Goal: Task Accomplishment & Management: Use online tool/utility

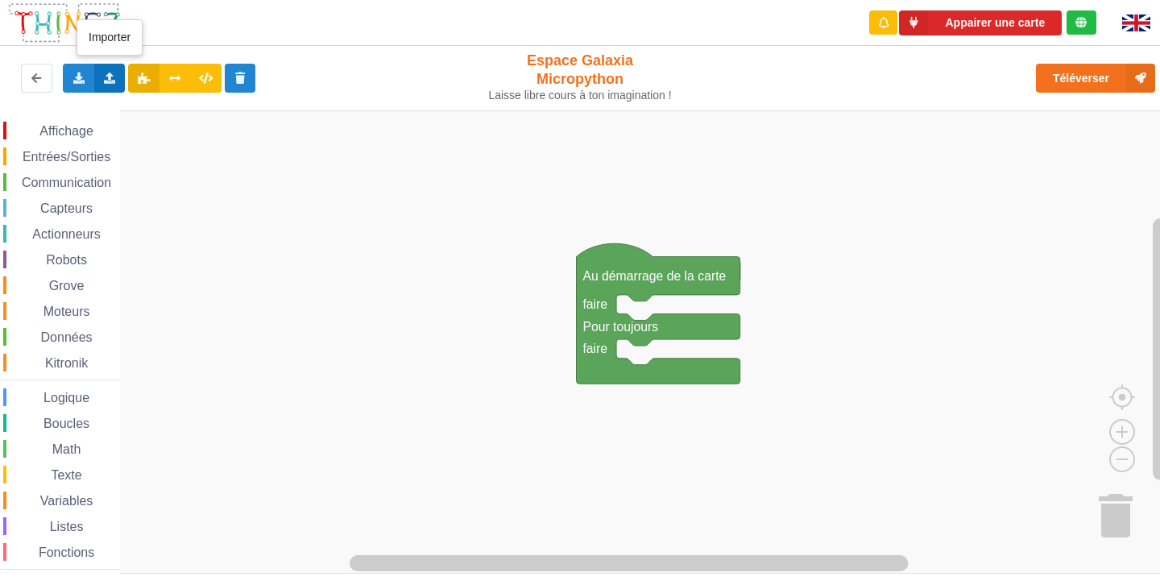
click at [110, 88] on div "Importer un assemblage de blocs Importer du code Python" at bounding box center [109, 78] width 31 height 29
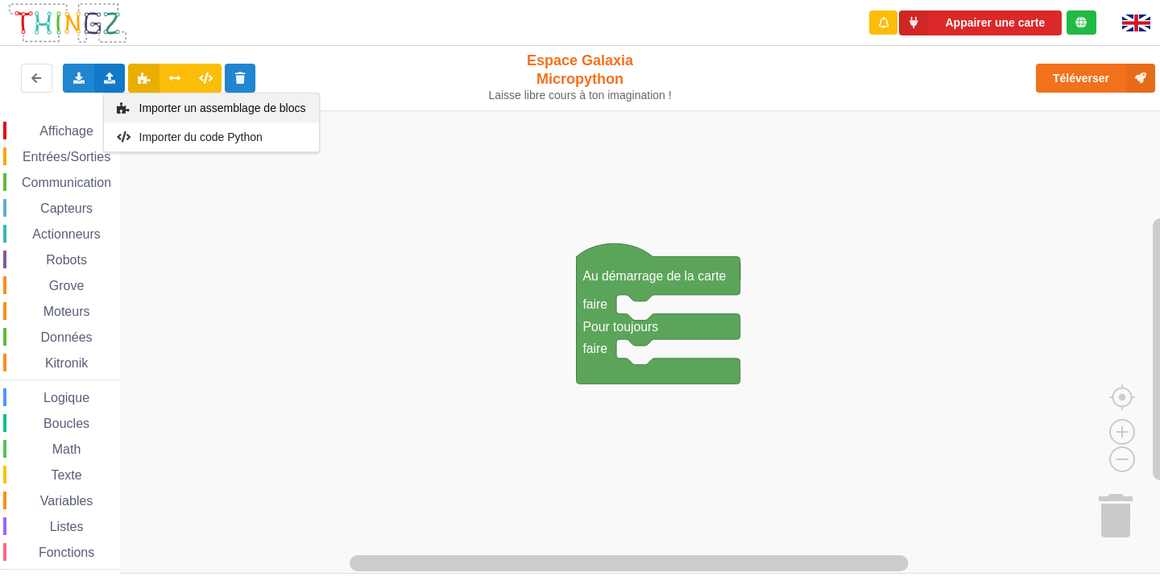
click at [120, 110] on icon at bounding box center [124, 107] width 14 height 11
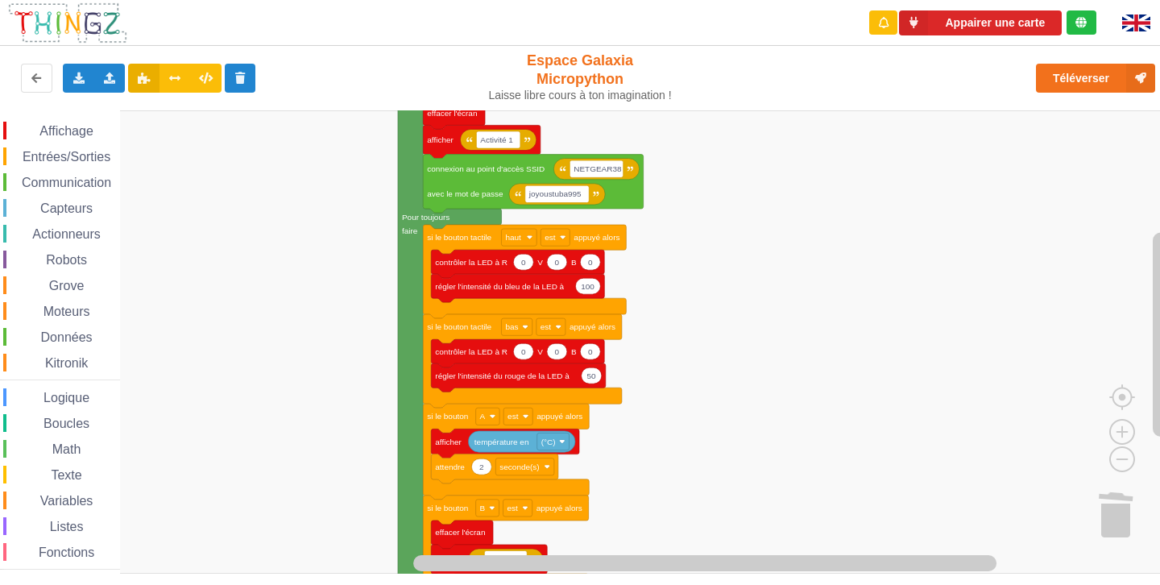
click at [836, 367] on div "Affichage Entrées/Sorties Communication Capteurs Actionneurs Robots Grove Moteu…" at bounding box center [586, 341] width 1172 height 463
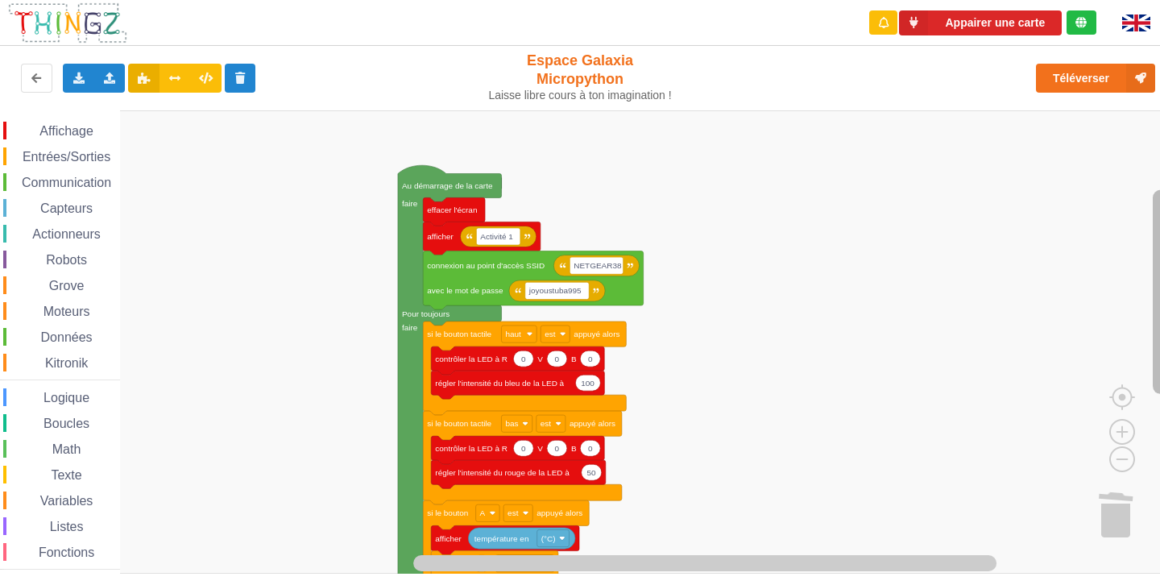
click at [1153, 264] on rect "Espace de travail de Blocky" at bounding box center [1161, 292] width 16 height 204
click at [1156, 254] on g "Espace de travail de Blocky" at bounding box center [1162, 332] width 20 height 442
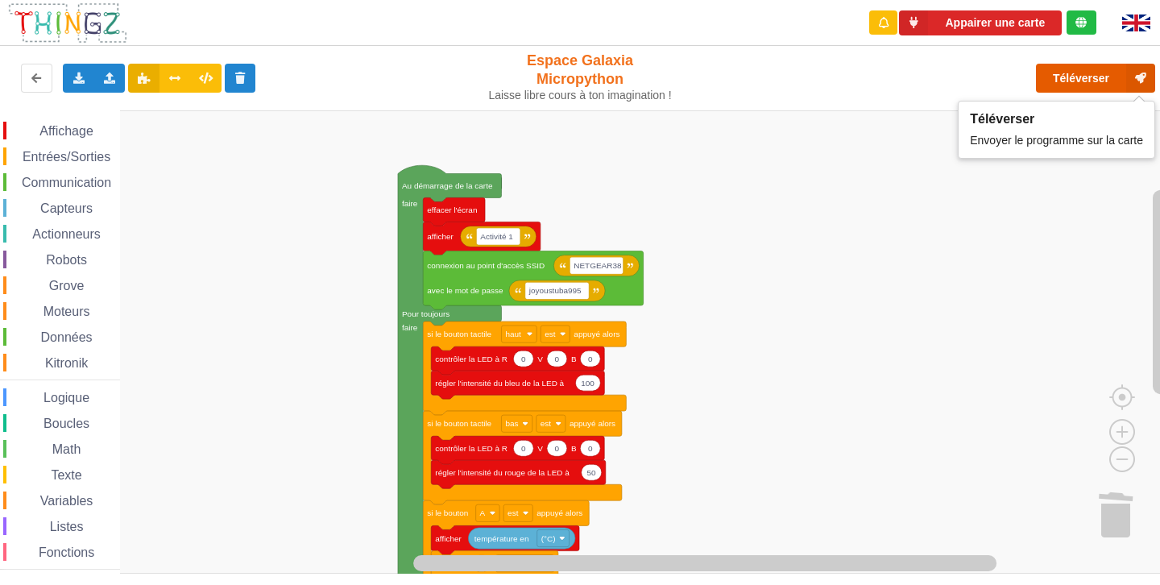
click at [1072, 69] on button "Téléverser" at bounding box center [1095, 78] width 119 height 29
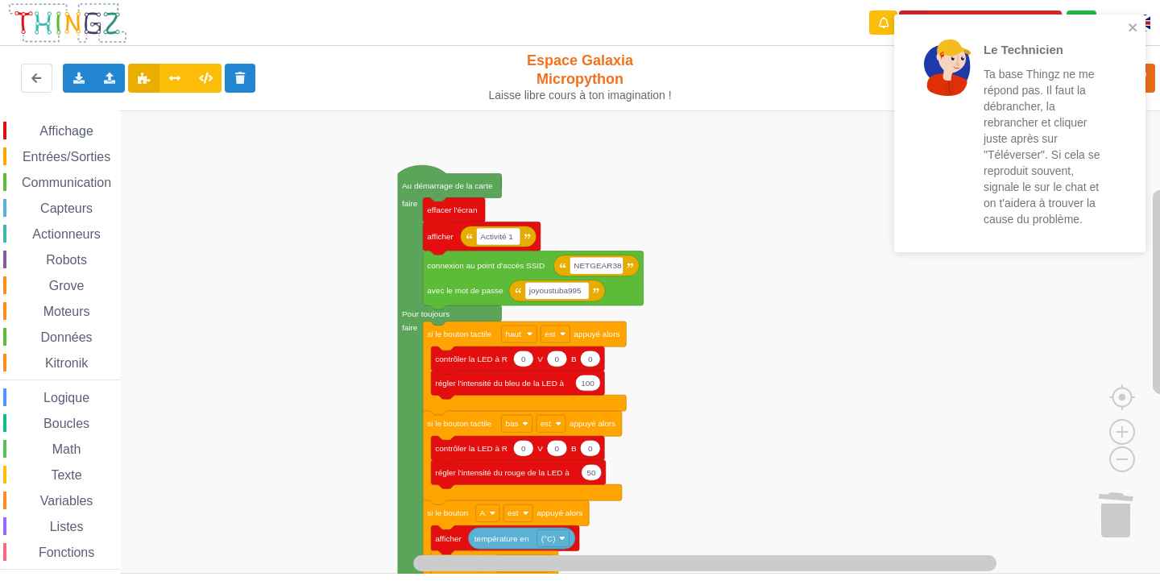
click at [1135, 19] on div "Le Technicien Ta base Thingz ne me répond pas. Il faut la débrancher, la rebran…" at bounding box center [1019, 134] width 251 height 238
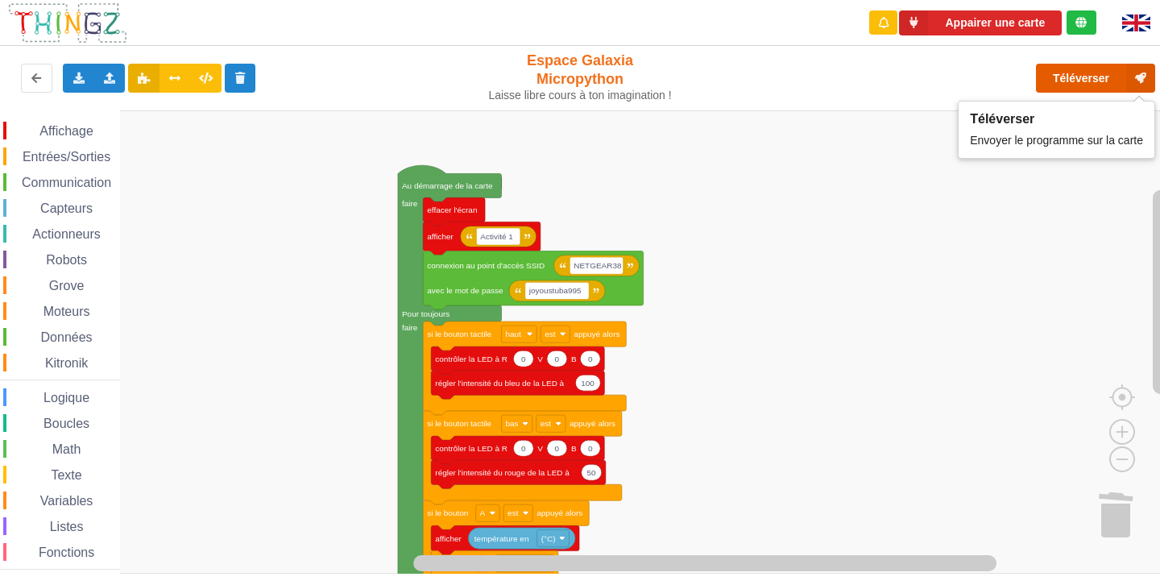
drag, startPoint x: 1105, startPoint y: 69, endPoint x: 872, endPoint y: 40, distance: 234.7
click at [1104, 35] on div "Appairer une carte Exporter l'assemblage de blocs Exporter l'assemblage de bloc…" at bounding box center [580, 50] width 1183 height 122
click at [1068, 78] on button "Téléverser" at bounding box center [1095, 78] width 119 height 29
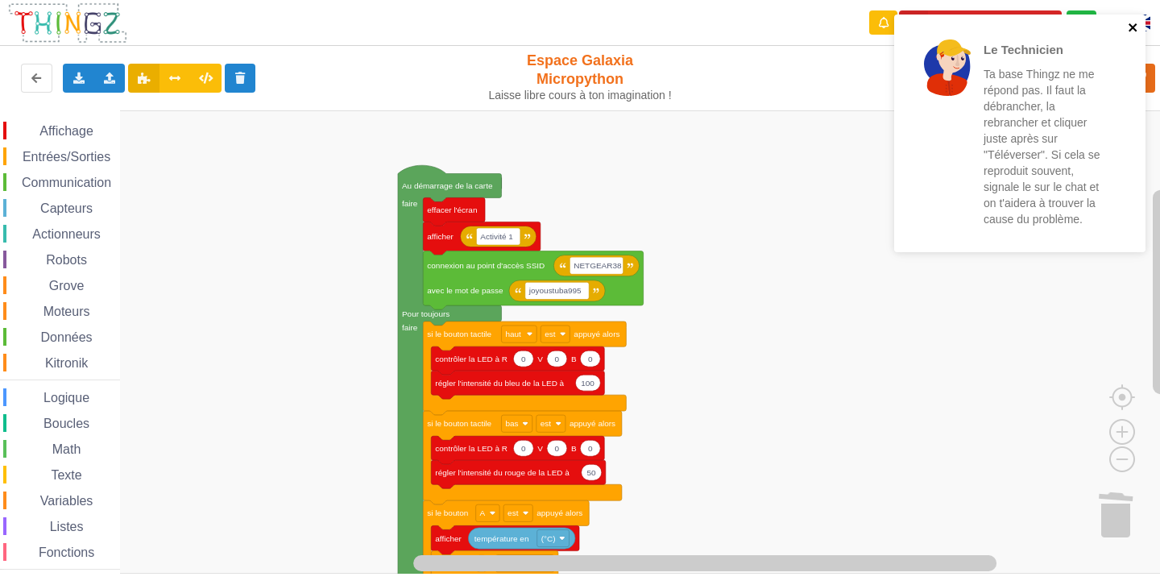
click at [1131, 30] on icon "close" at bounding box center [1133, 27] width 8 height 8
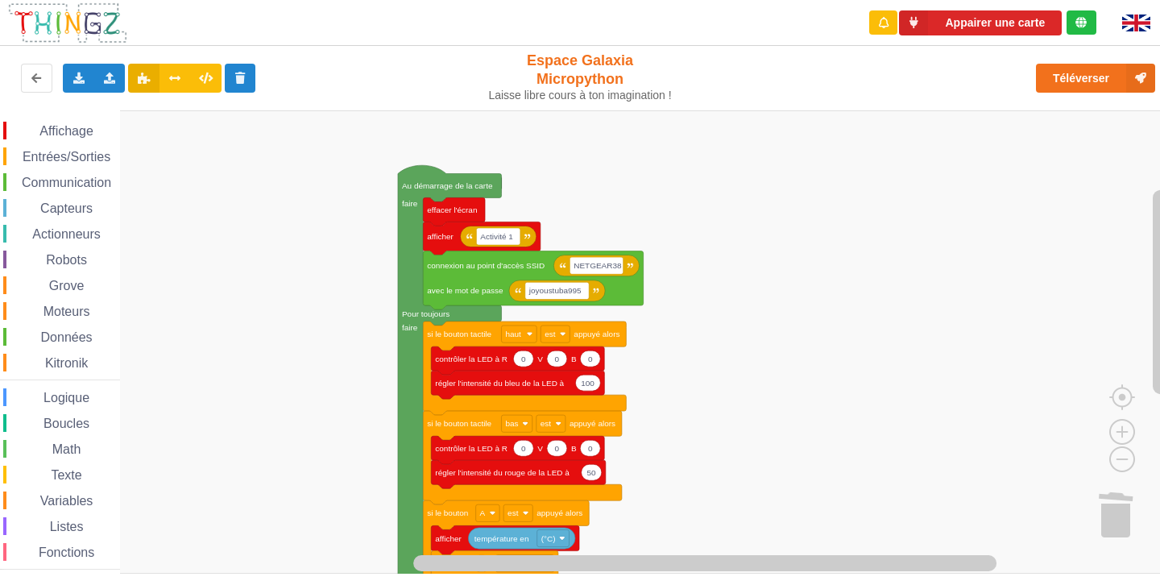
click at [1114, 74] on div "Le Technicien Ta base Thingz ne me répond pas. Il faut la débrancher, la rebran…" at bounding box center [1020, 138] width 258 height 255
click at [1045, 90] on button "Téléverser" at bounding box center [1095, 78] width 119 height 29
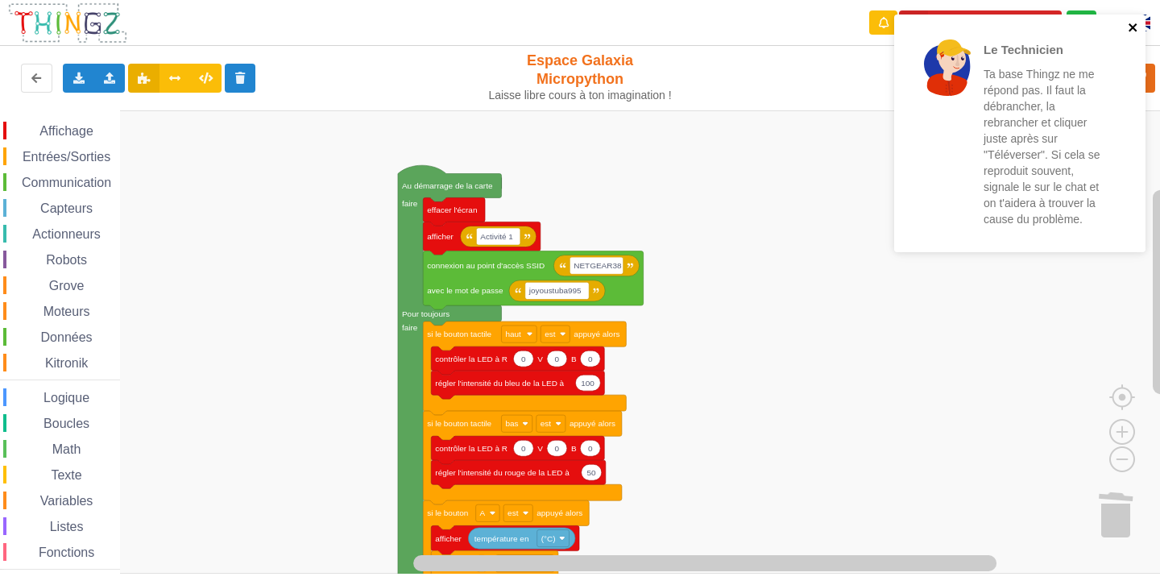
click at [1132, 21] on icon "close" at bounding box center [1133, 27] width 11 height 13
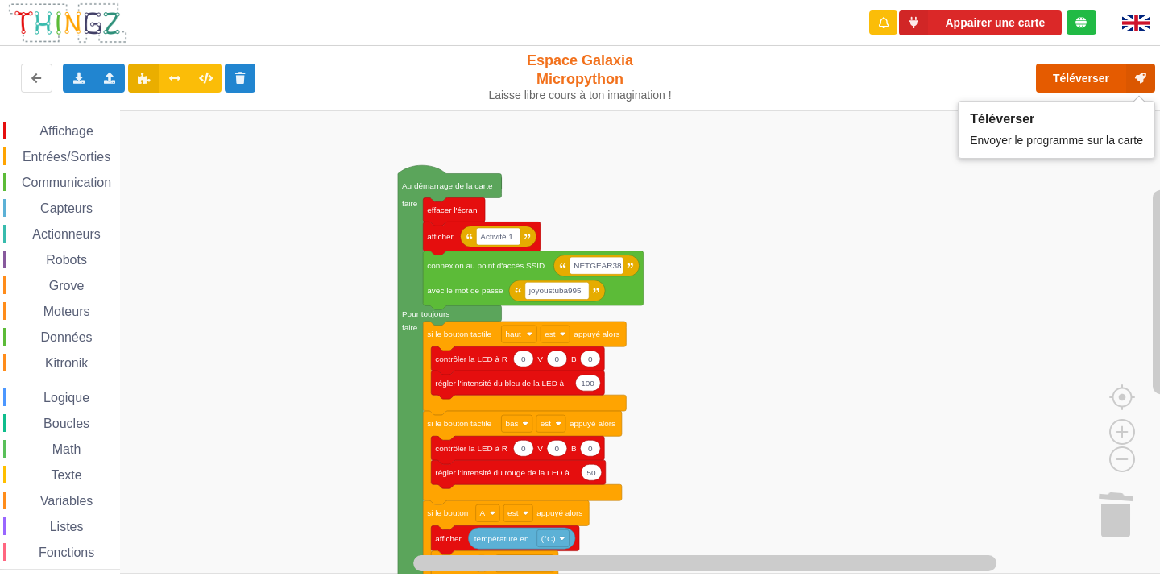
click at [1094, 89] on button "Téléverser" at bounding box center [1095, 78] width 119 height 29
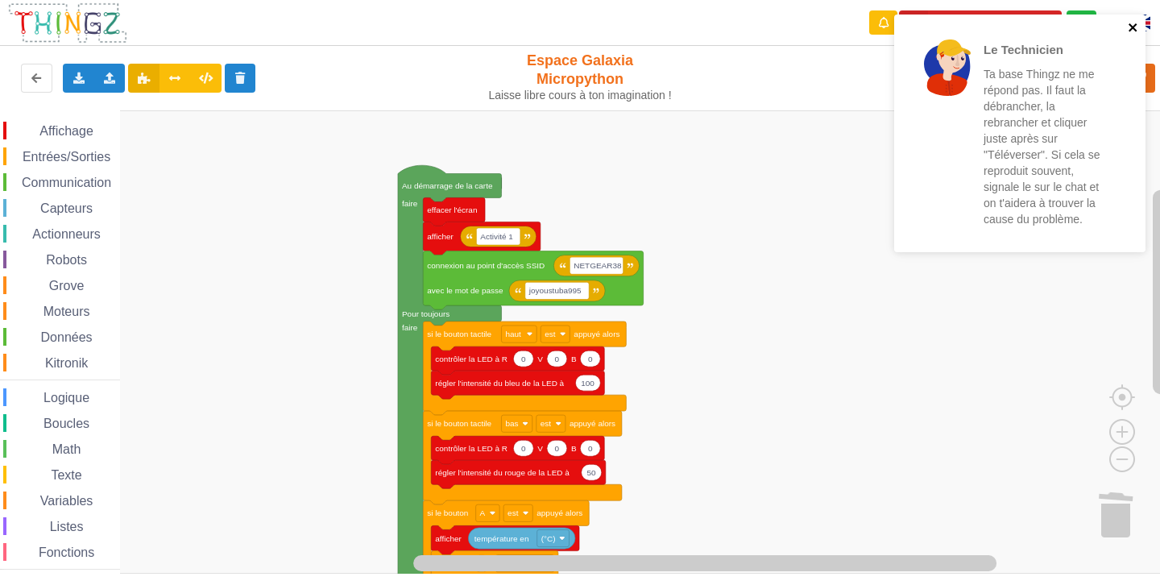
click at [1134, 27] on icon "close" at bounding box center [1133, 27] width 8 height 8
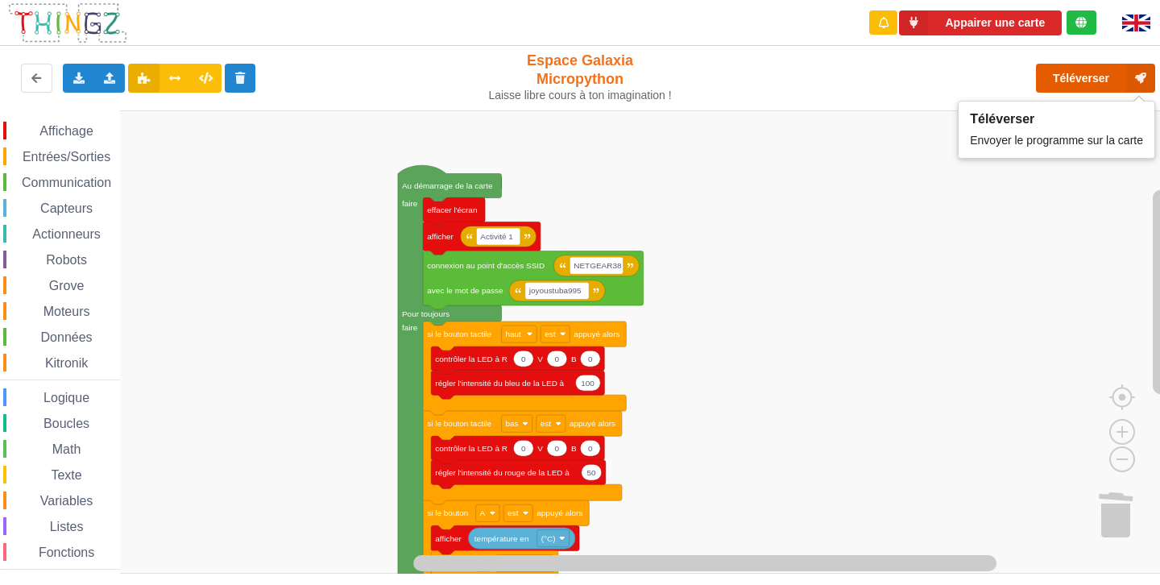
click at [1081, 75] on button "Téléverser" at bounding box center [1095, 78] width 119 height 29
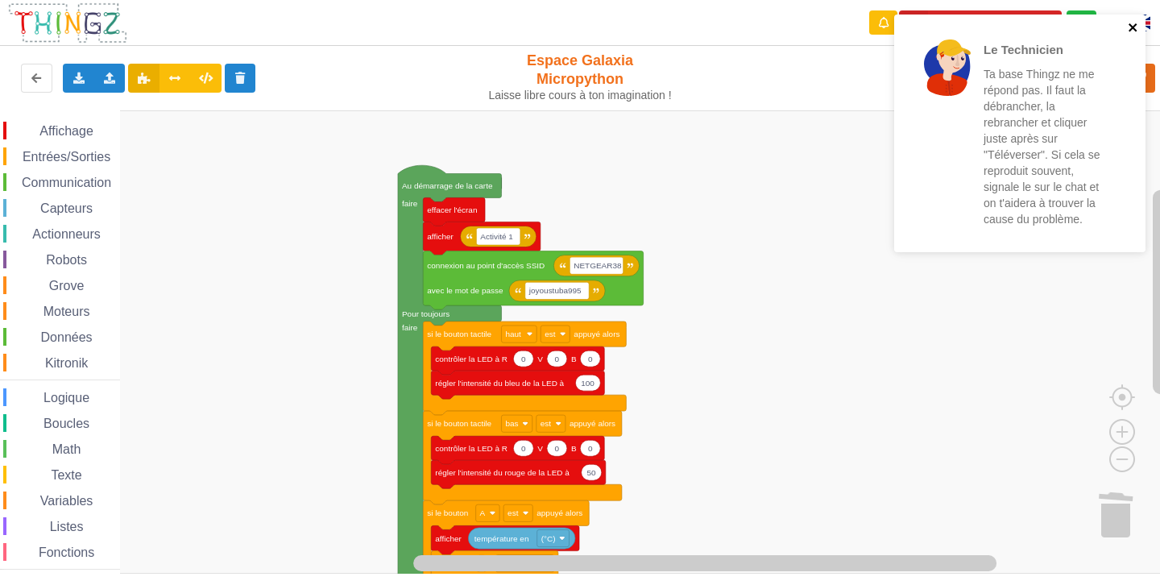
click at [1134, 28] on icon "close" at bounding box center [1133, 27] width 8 height 8
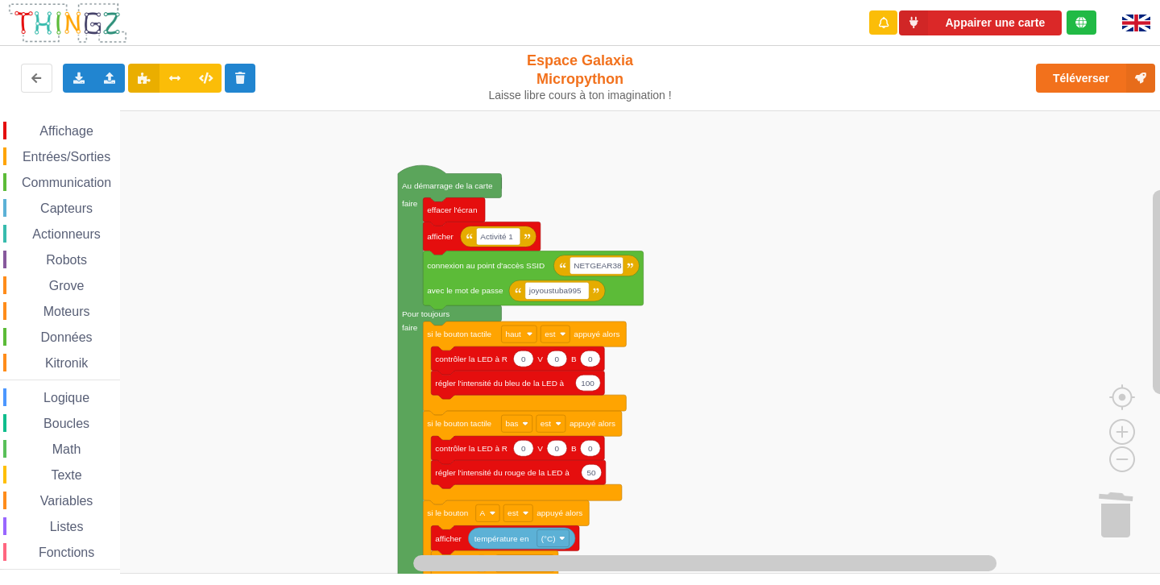
click at [1073, 79] on div "Le Technicien Ta base Thingz ne me répond pas. Il faut la débrancher, la rebran…" at bounding box center [1020, 138] width 258 height 255
click at [1073, 79] on button "Téléverser" at bounding box center [1095, 78] width 119 height 29
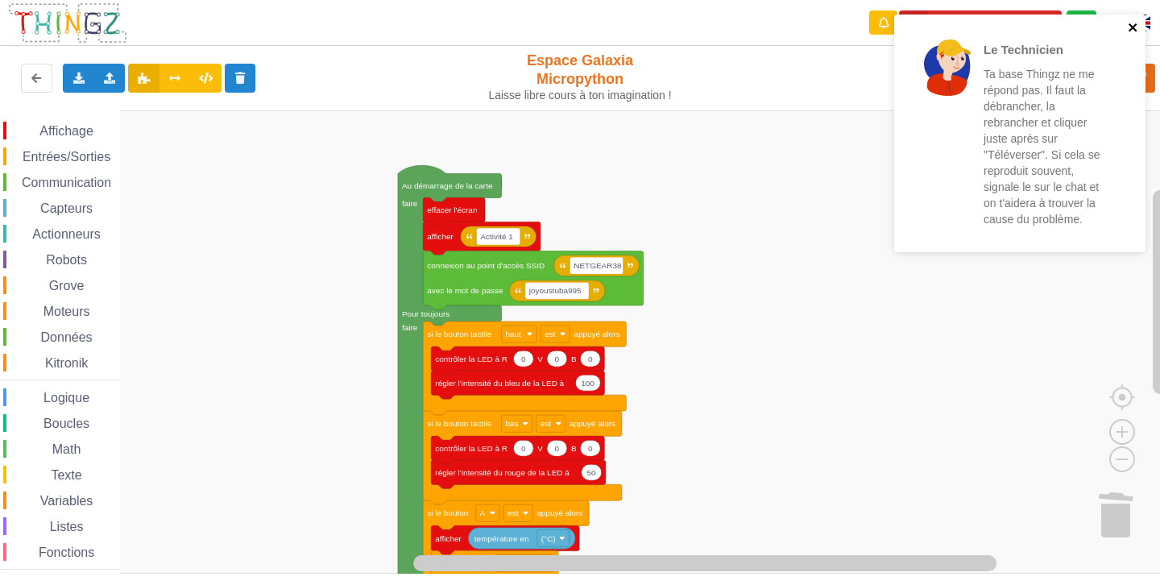
click at [1136, 27] on icon "close" at bounding box center [1133, 27] width 11 height 13
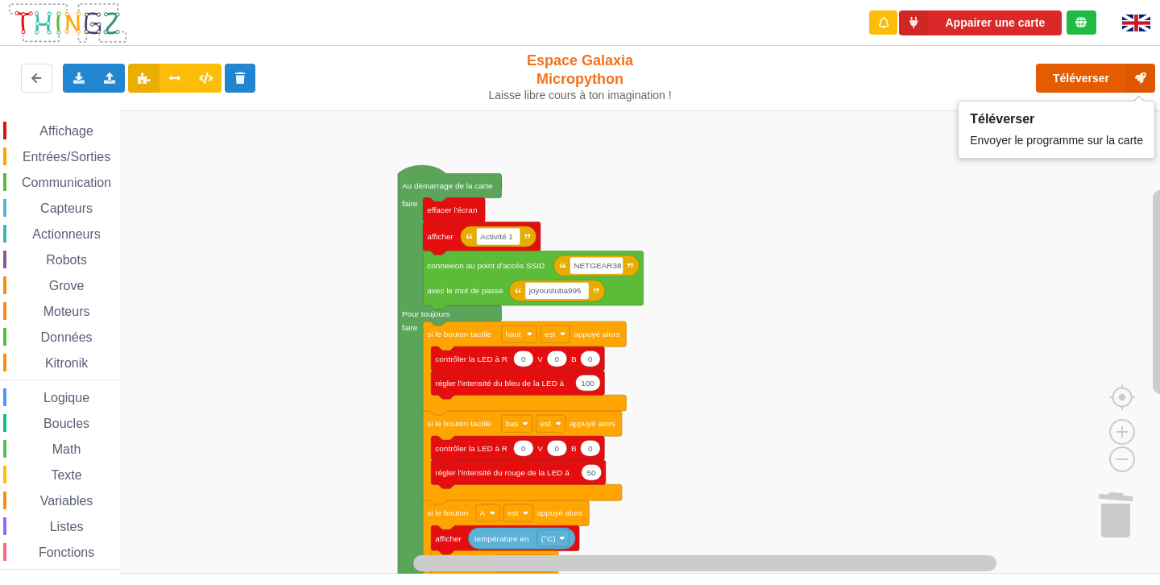
click at [1060, 72] on button "Téléverser" at bounding box center [1095, 78] width 119 height 29
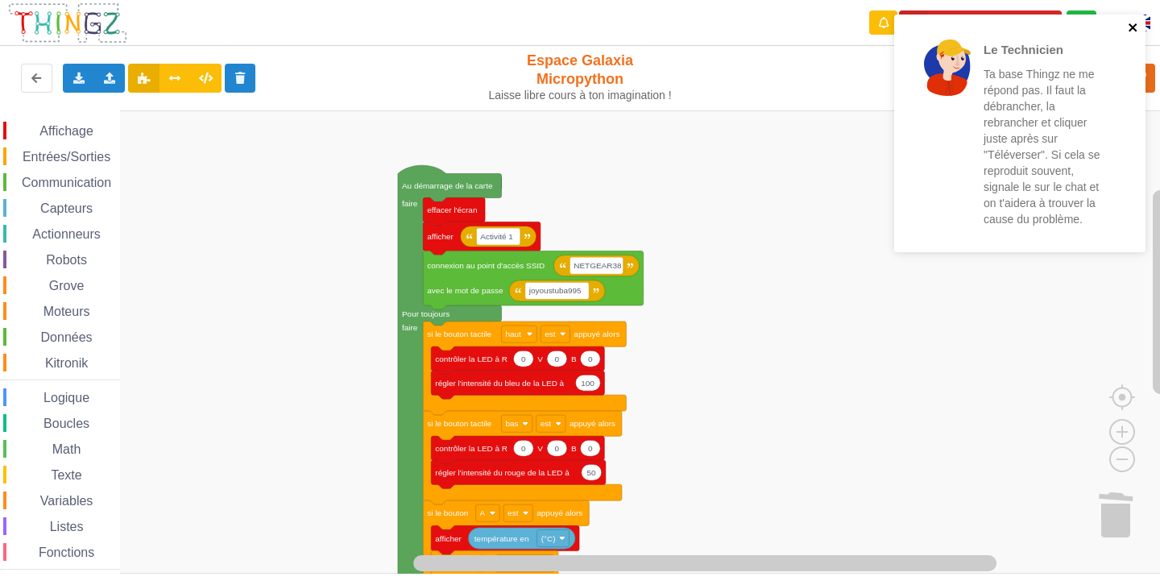
click at [1131, 27] on icon "close" at bounding box center [1133, 27] width 11 height 13
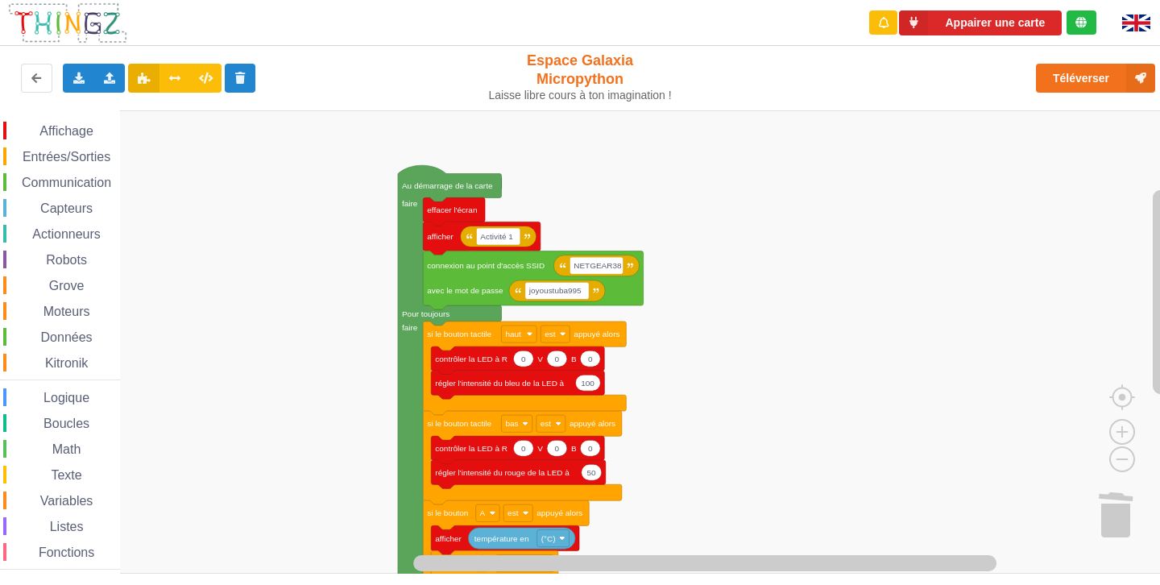
click at [1072, 74] on div "Le Technicien Ta base Thingz ne me répond pas. Il faut la débrancher, la rebran…" at bounding box center [1020, 138] width 258 height 255
click at [1072, 74] on button "Téléverser" at bounding box center [1095, 78] width 119 height 29
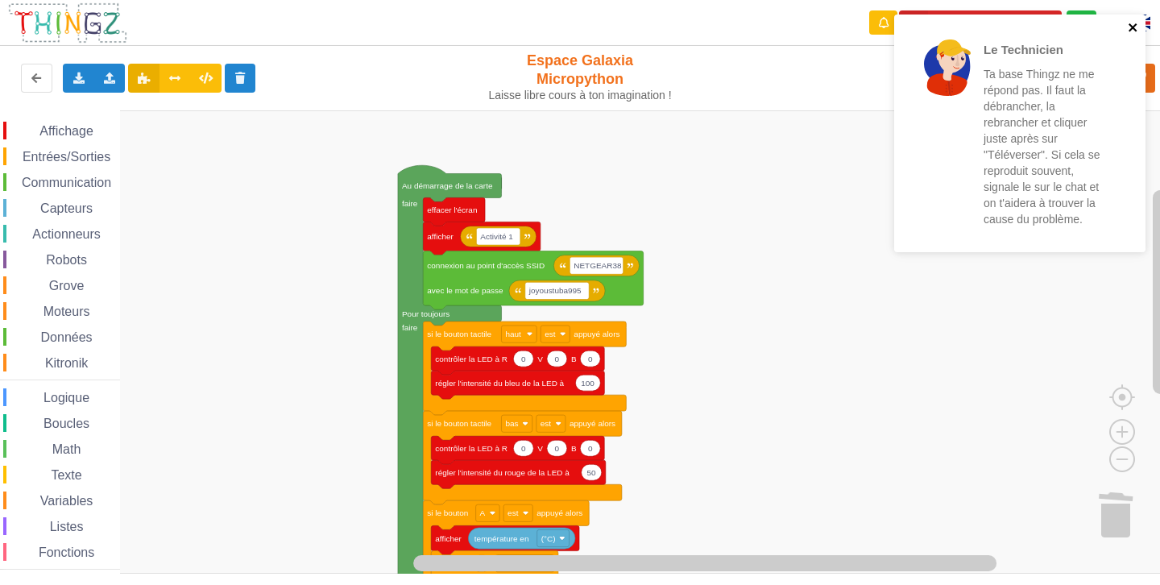
click at [1134, 25] on icon "close" at bounding box center [1133, 27] width 11 height 13
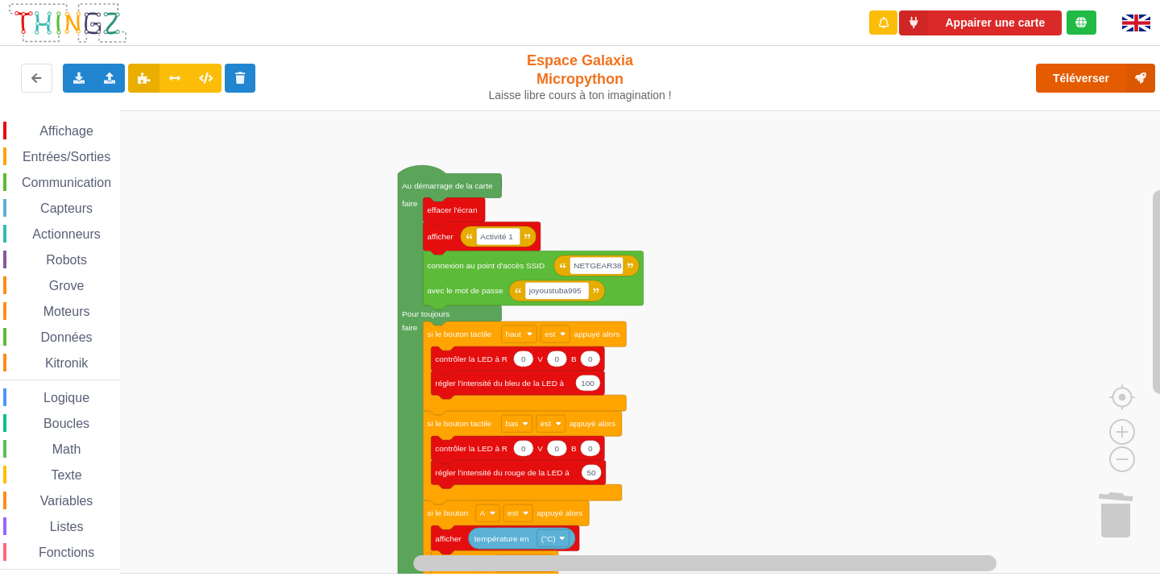
click at [1077, 73] on button "Téléverser" at bounding box center [1095, 78] width 119 height 29
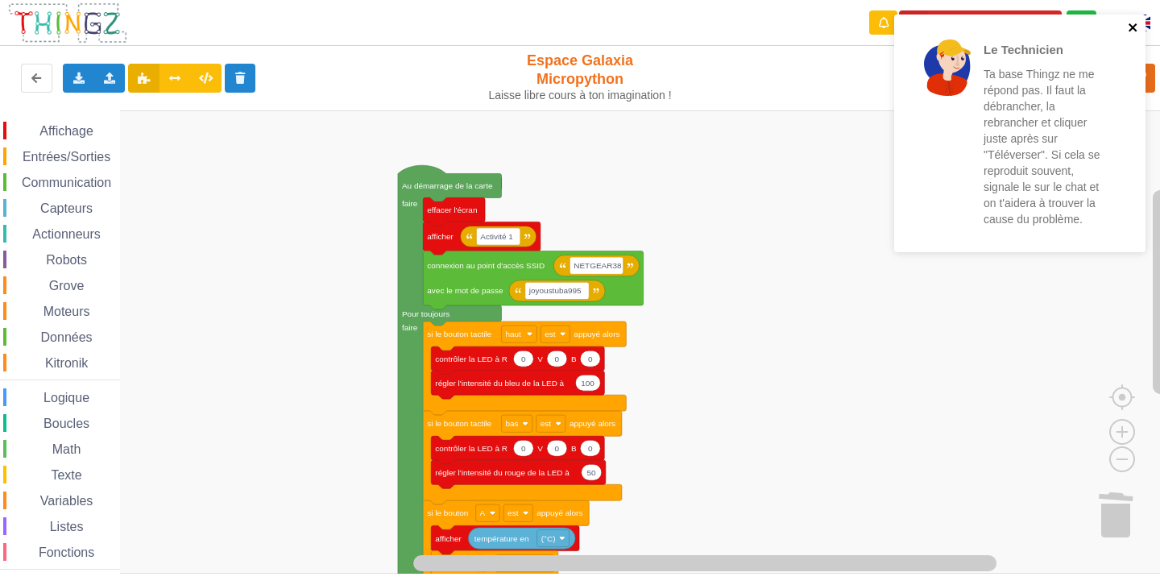
click at [1137, 33] on icon "close" at bounding box center [1133, 27] width 11 height 13
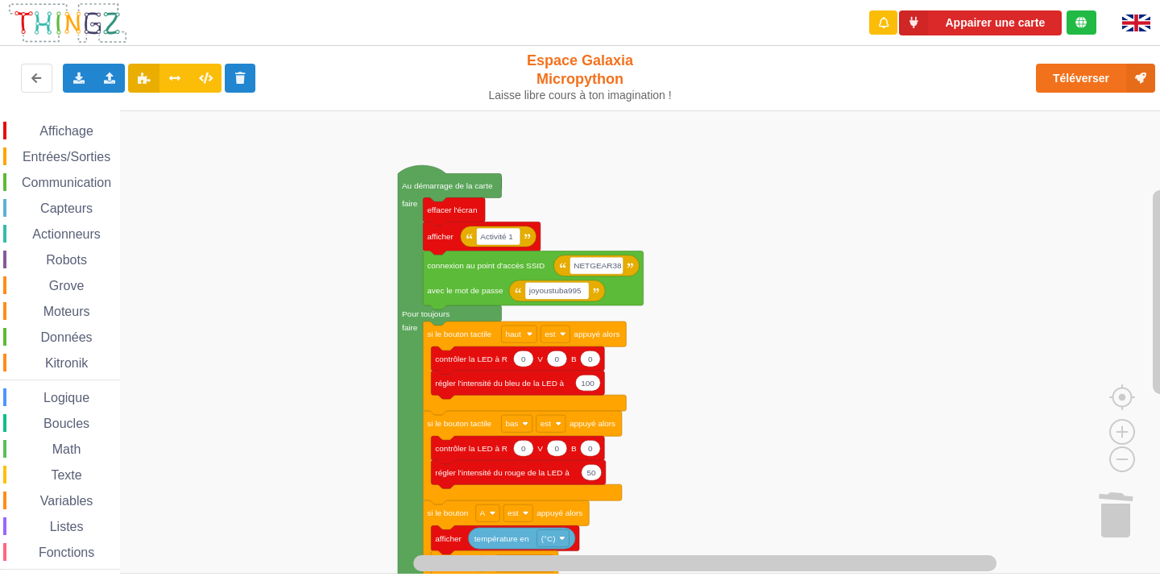
click at [1096, 18] on div "Le Technicien Ta base Thingz ne me répond pas. Il faut la débrancher, la rebran…" at bounding box center [1020, 14] width 258 height 6
click at [1095, 71] on button "Téléverser" at bounding box center [1095, 78] width 119 height 29
click at [1084, 76] on button "Téléverser" at bounding box center [1095, 78] width 119 height 29
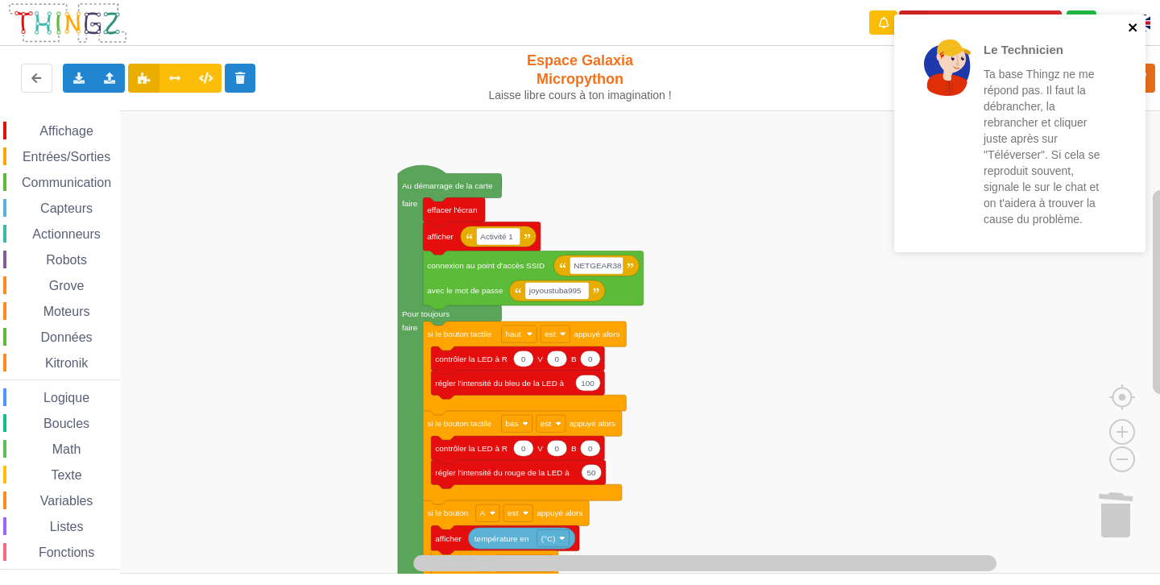
click at [1138, 30] on icon "close" at bounding box center [1133, 27] width 11 height 13
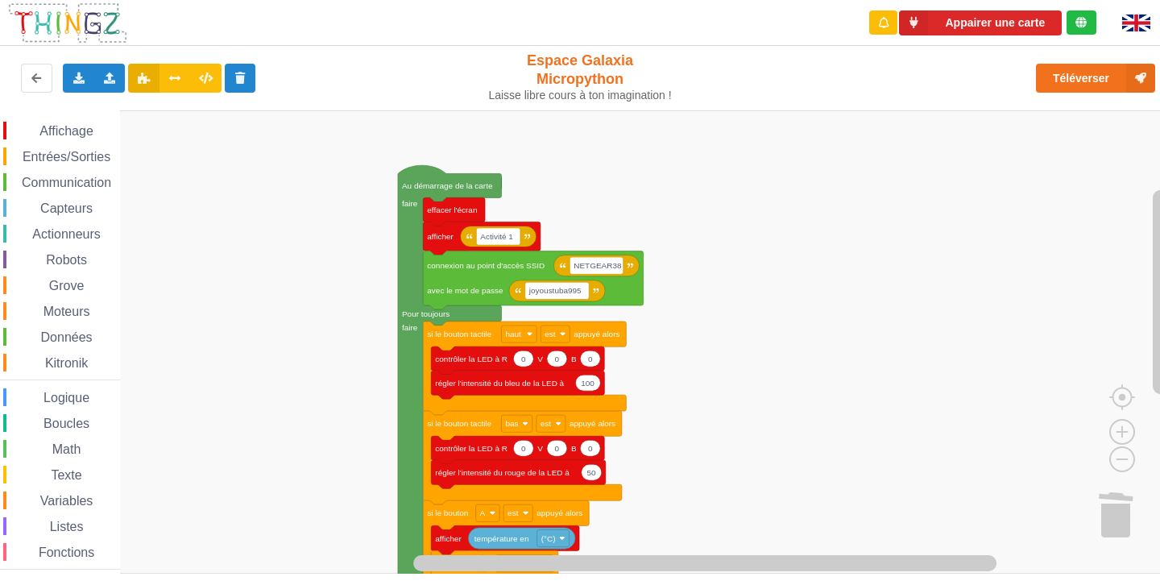
click at [1084, 80] on div "Le Technicien Ta base Thingz ne me répond pas. Il faut la débrancher, la rebran…" at bounding box center [580, 281] width 1183 height 585
click at [1084, 80] on button "Téléverser" at bounding box center [1095, 78] width 119 height 29
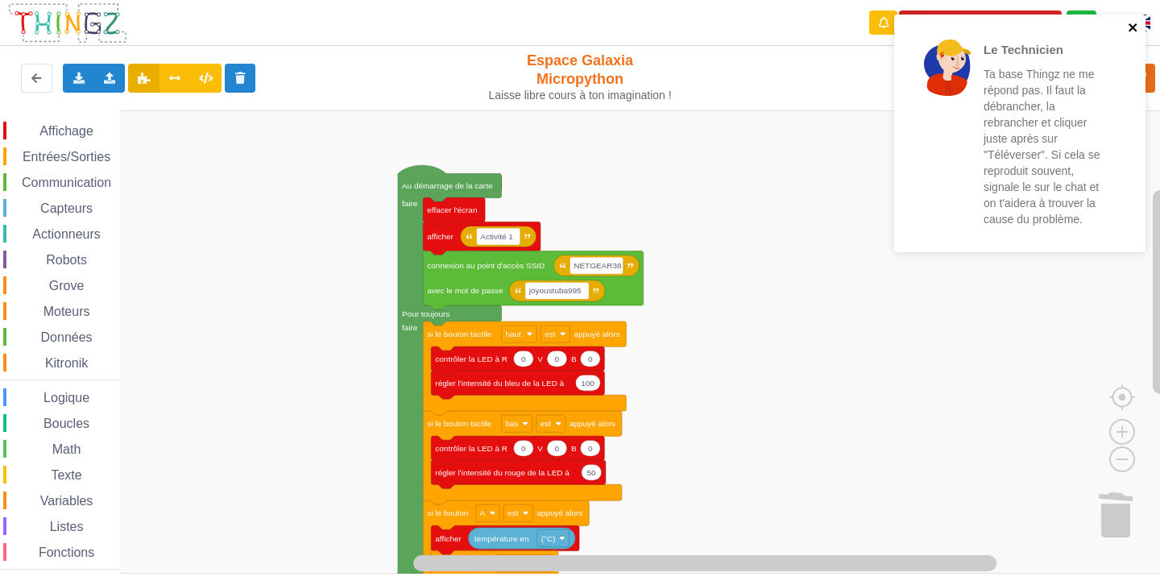
click at [1132, 27] on icon "close" at bounding box center [1133, 27] width 8 height 8
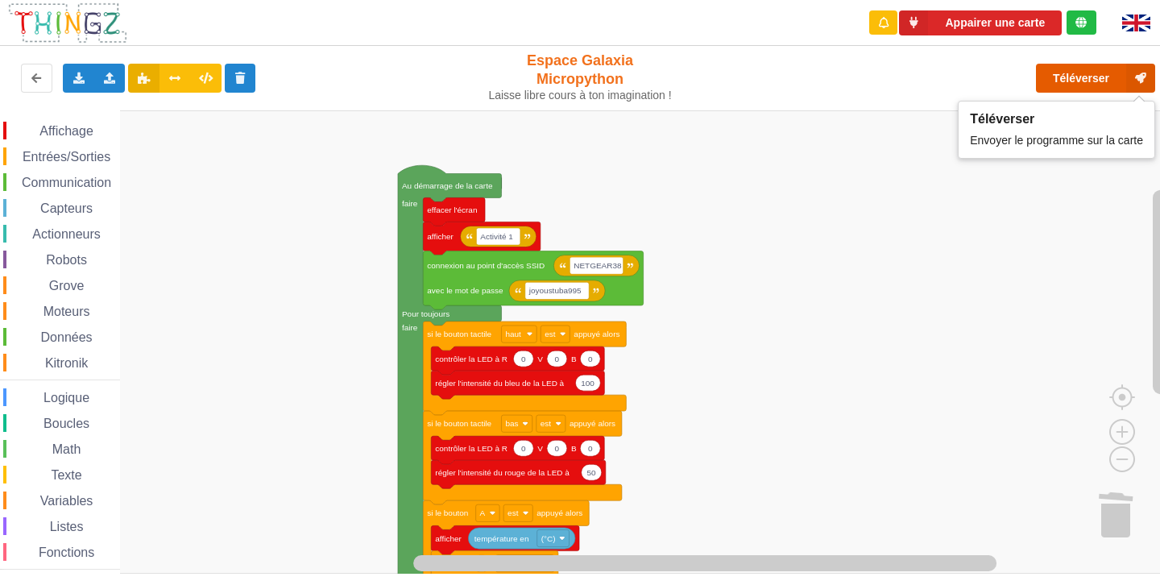
click at [1094, 81] on button "Téléverser" at bounding box center [1095, 78] width 119 height 29
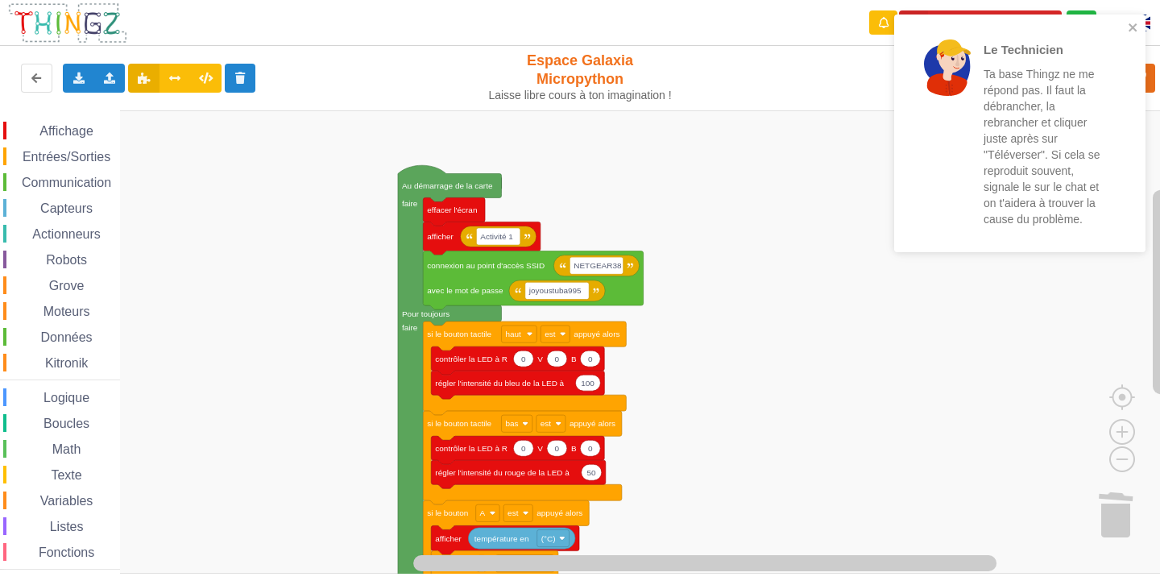
click at [1132, 20] on div "Le Technicien Ta base Thingz ne me répond pas. Il faut la débrancher, la rebran…" at bounding box center [1019, 134] width 251 height 238
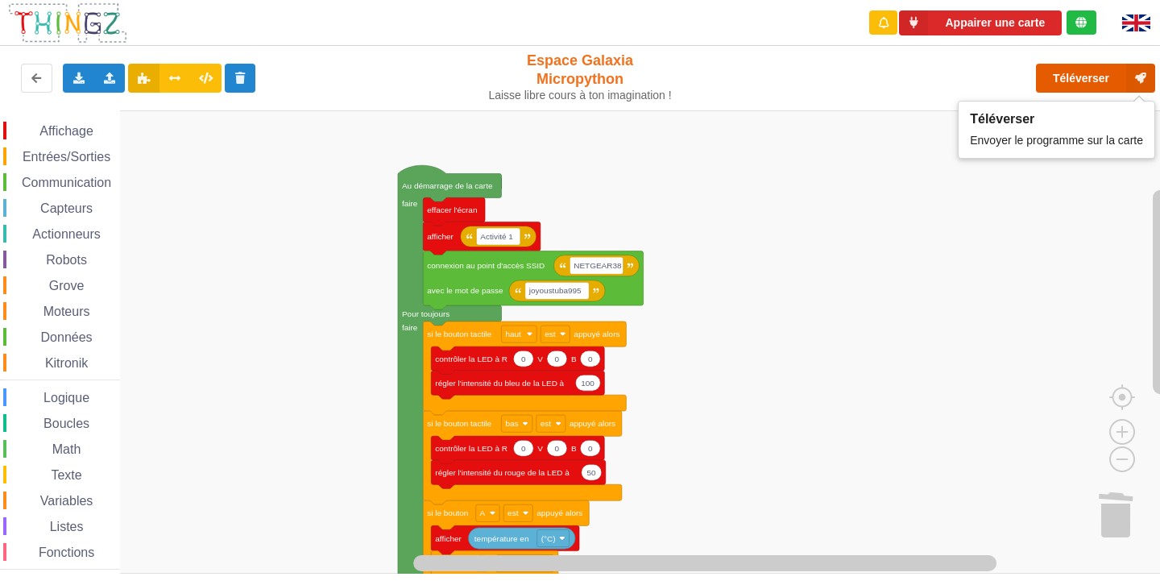
click at [1115, 73] on button "Téléverser" at bounding box center [1095, 78] width 119 height 29
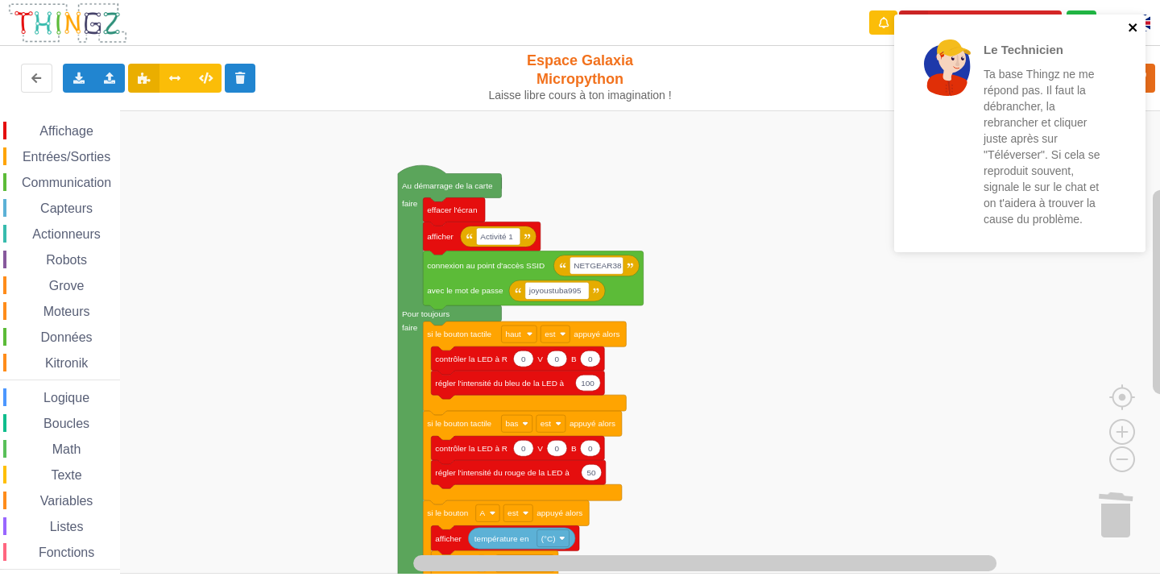
click at [1137, 27] on icon "close" at bounding box center [1133, 27] width 11 height 13
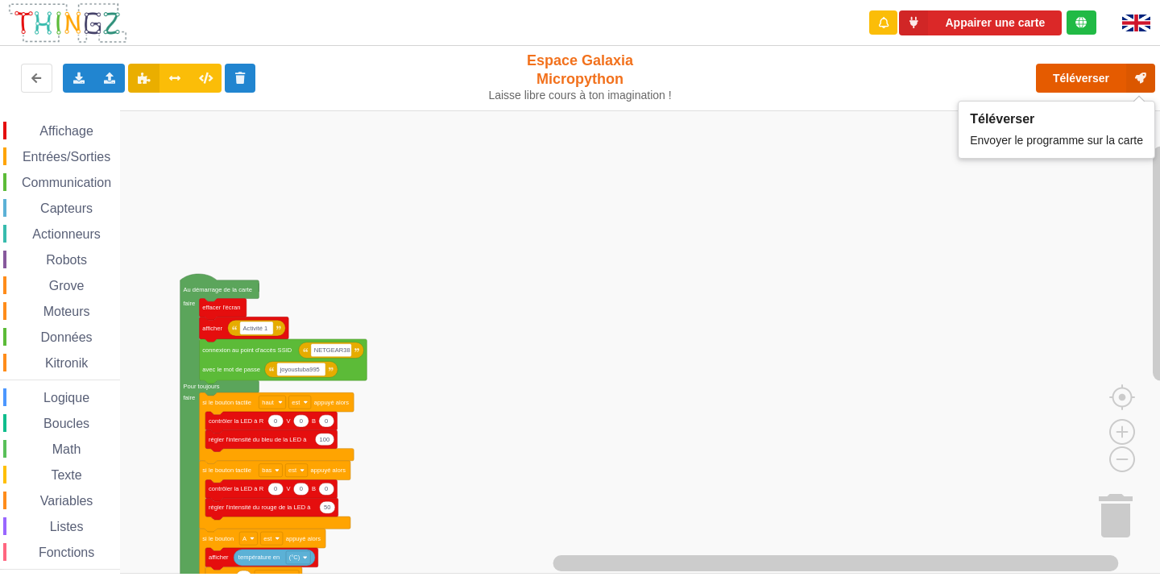
click at [1041, 71] on button "Téléverser" at bounding box center [1095, 78] width 119 height 29
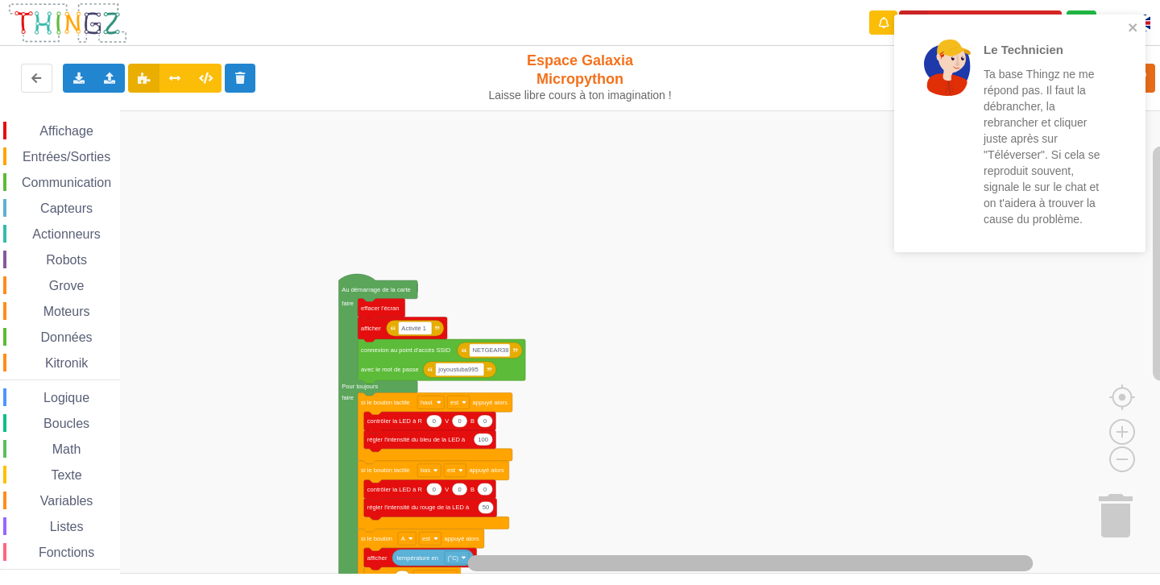
click at [693, 546] on div "Affichage Entrées/Sorties Communication Capteurs Actionneurs Robots Grove Moteu…" at bounding box center [586, 341] width 1172 height 463
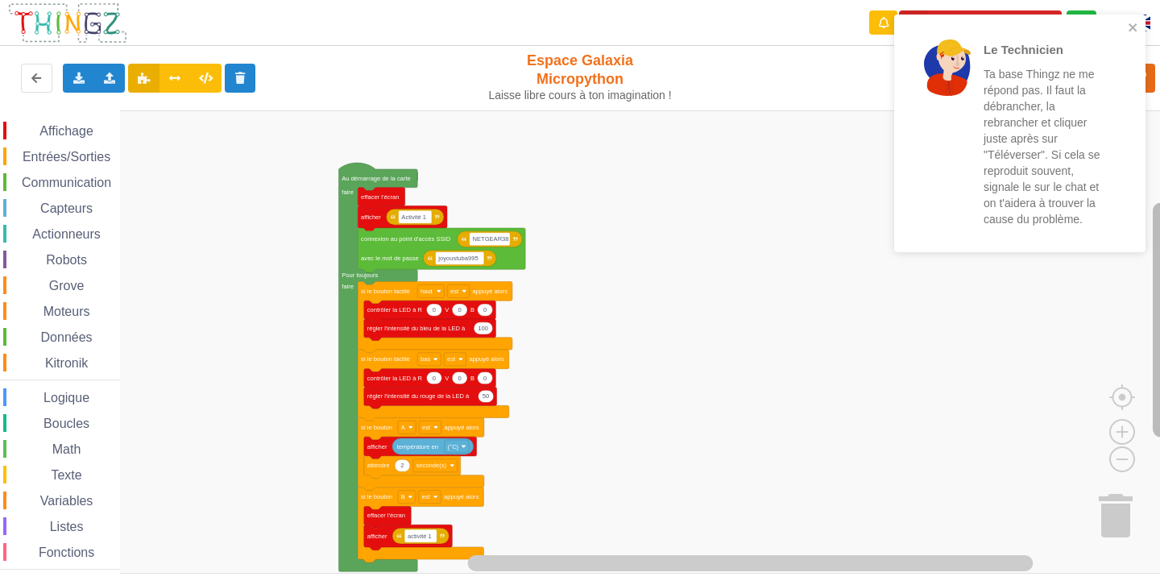
click at [1160, 307] on rect "Espace de travail de Blocky" at bounding box center [1161, 320] width 16 height 234
click at [1130, 31] on icon "close" at bounding box center [1133, 27] width 8 height 8
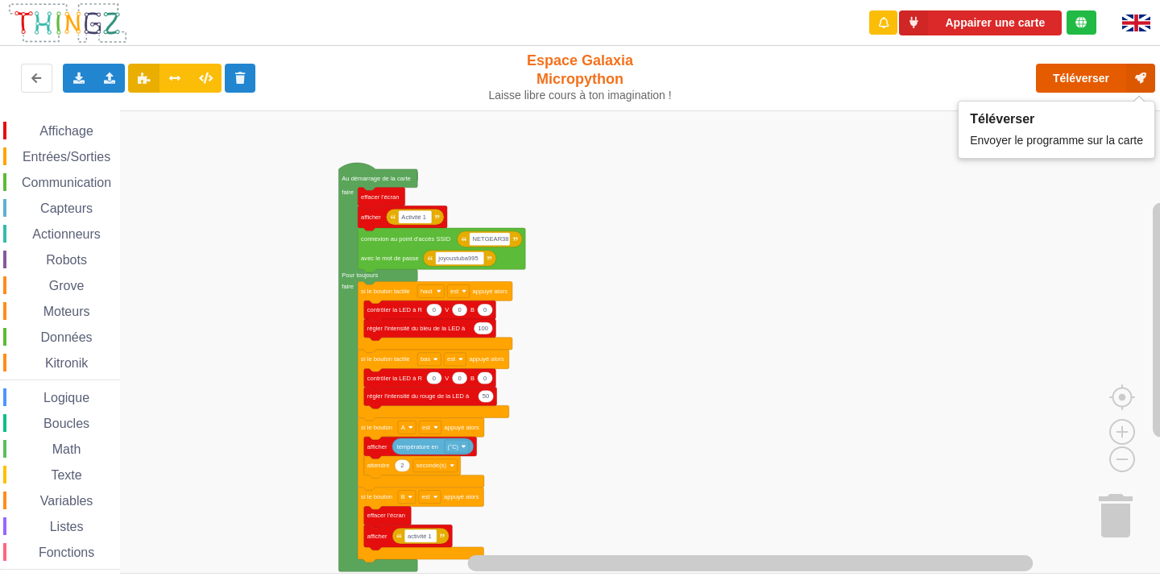
click at [1081, 77] on button "Téléverser" at bounding box center [1095, 78] width 119 height 29
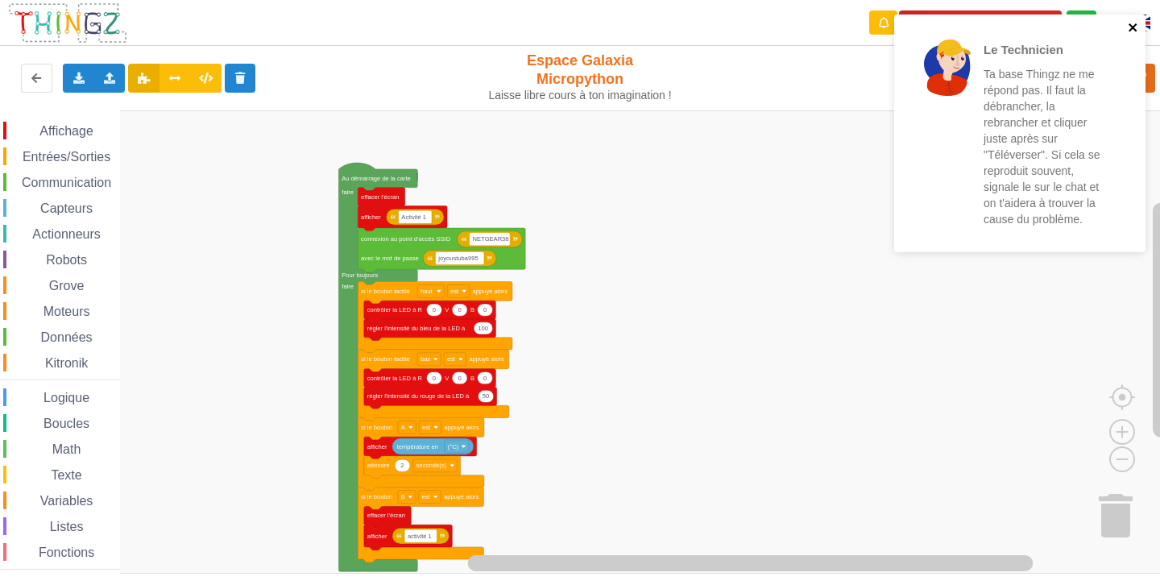
click at [1132, 27] on icon "close" at bounding box center [1133, 27] width 8 height 8
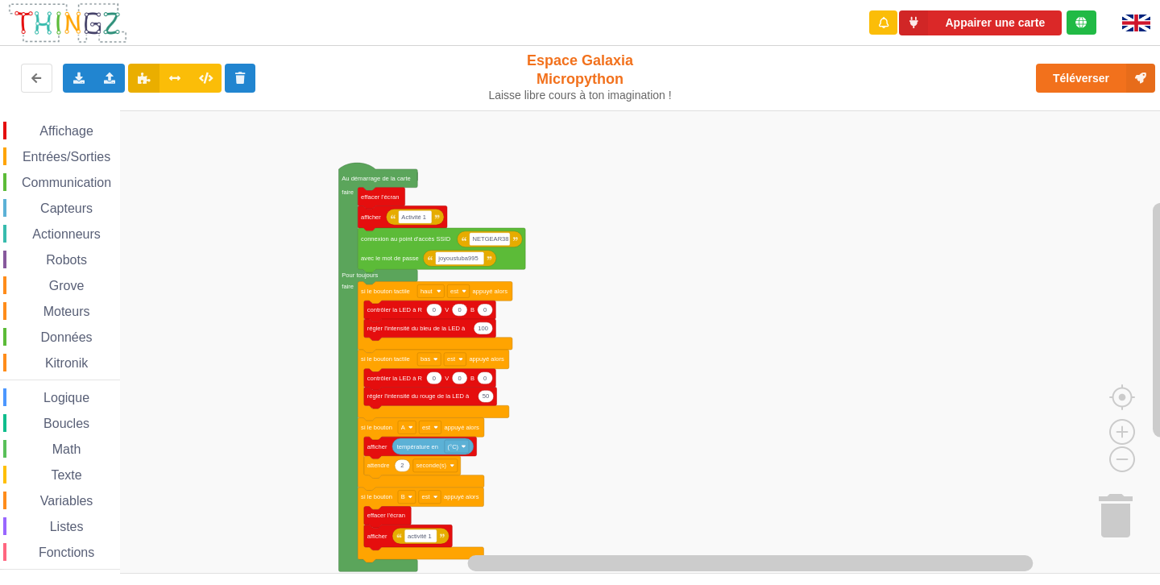
click at [1074, 83] on div "Le Technicien Ta base Thingz ne me répond pas. Il faut la débrancher, la rebran…" at bounding box center [580, 281] width 1183 height 585
click at [1090, 83] on button "Téléverser" at bounding box center [1095, 78] width 119 height 29
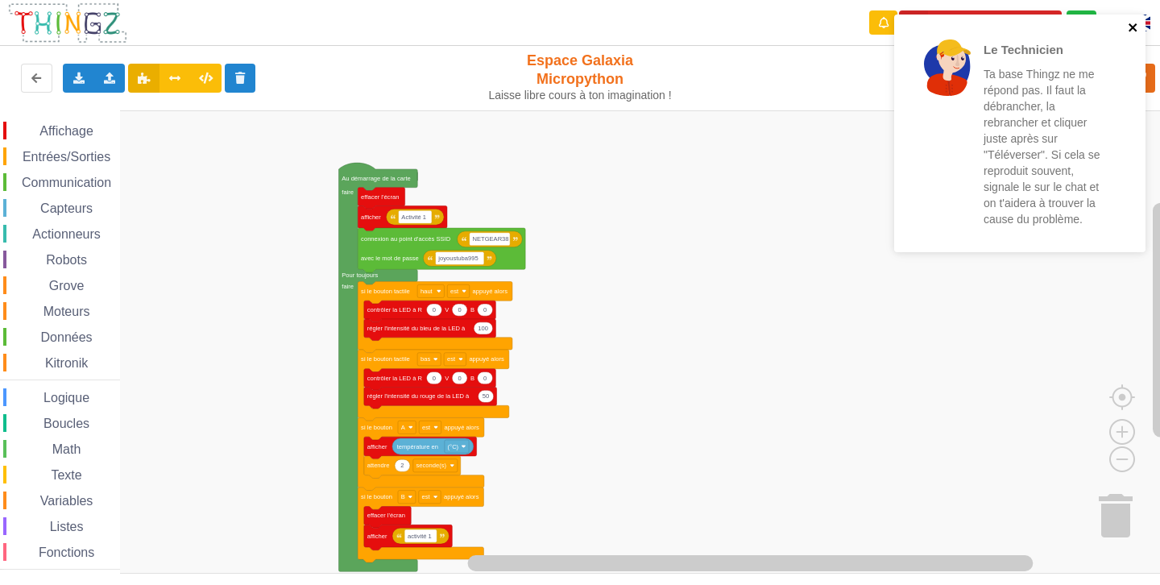
click at [1131, 33] on icon "close" at bounding box center [1133, 27] width 11 height 13
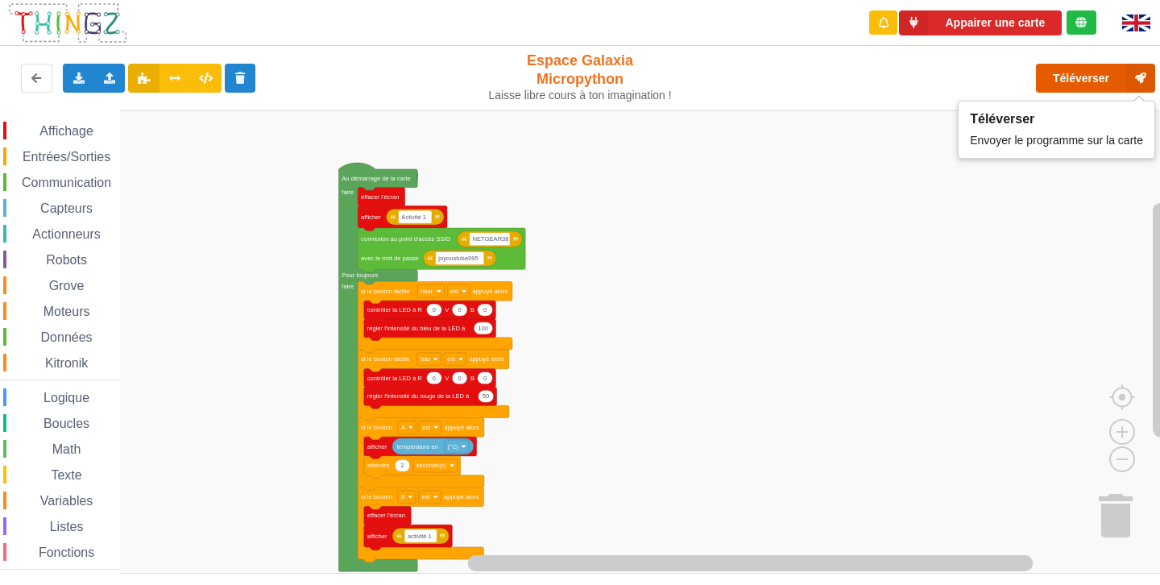
click at [1057, 83] on button "Téléverser" at bounding box center [1095, 78] width 119 height 29
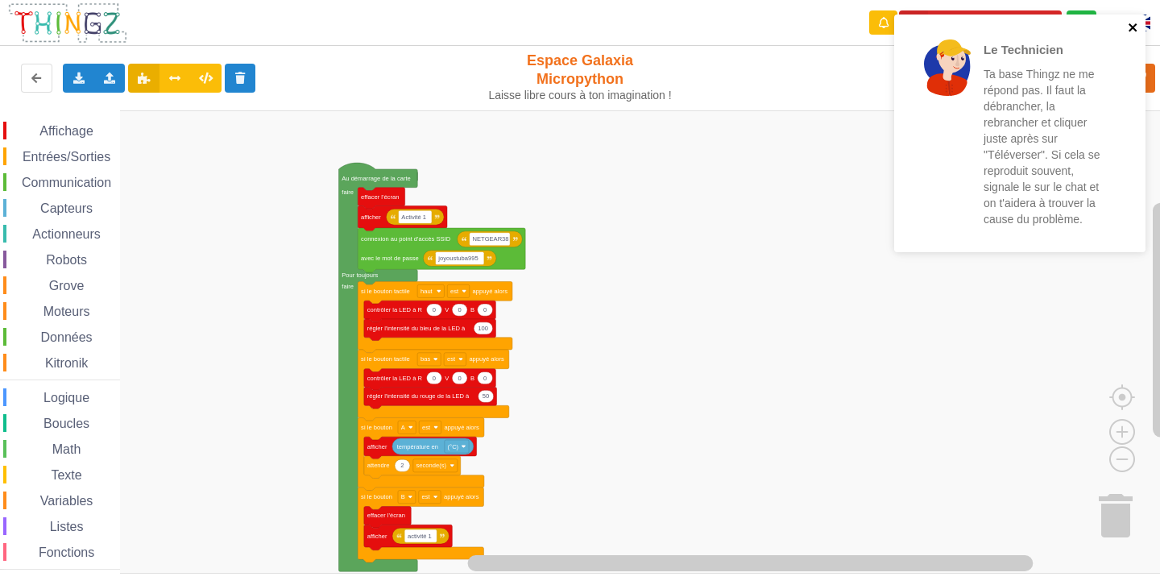
click at [1134, 34] on button "close" at bounding box center [1133, 28] width 11 height 15
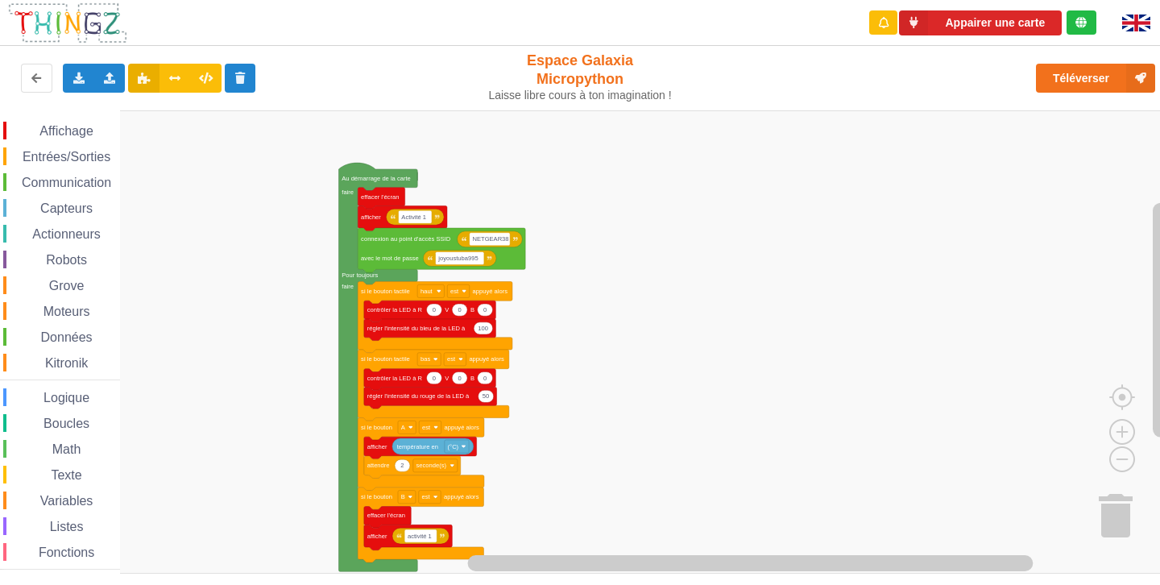
click at [1085, 79] on div "Le Technicien Ta base Thingz ne me répond pas. Il faut la débrancher, la rebran…" at bounding box center [1020, 138] width 258 height 255
click at [1085, 79] on div "Le Technicien Ta base Thingz ne me répond pas. Il faut la débrancher, la rebran…" at bounding box center [580, 281] width 1183 height 585
click at [1085, 79] on button "Téléverser" at bounding box center [1095, 78] width 119 height 29
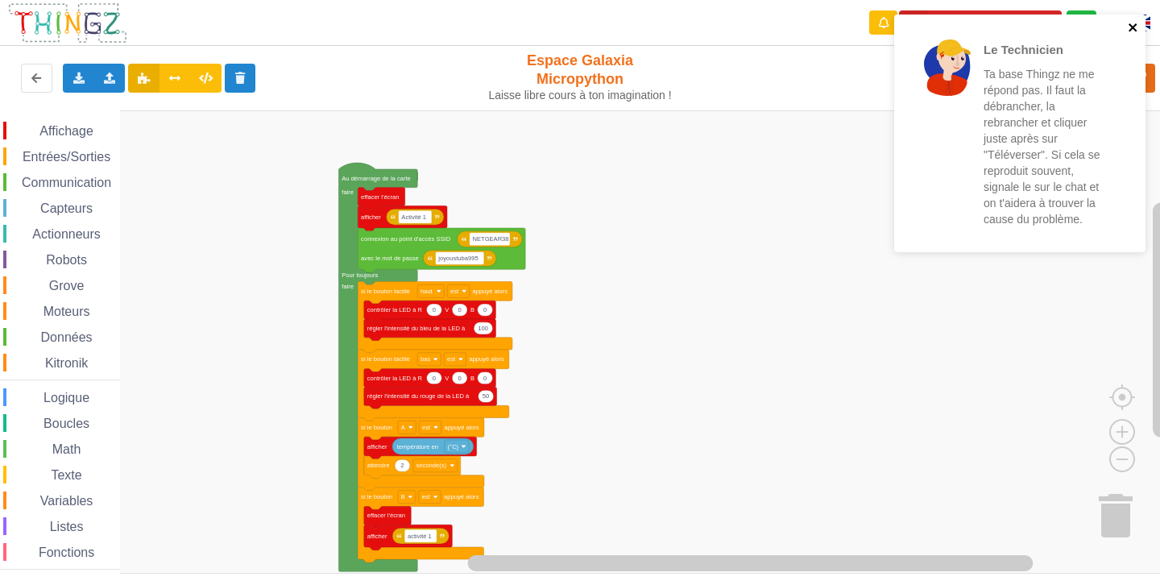
click at [1135, 23] on icon "close" at bounding box center [1133, 27] width 11 height 13
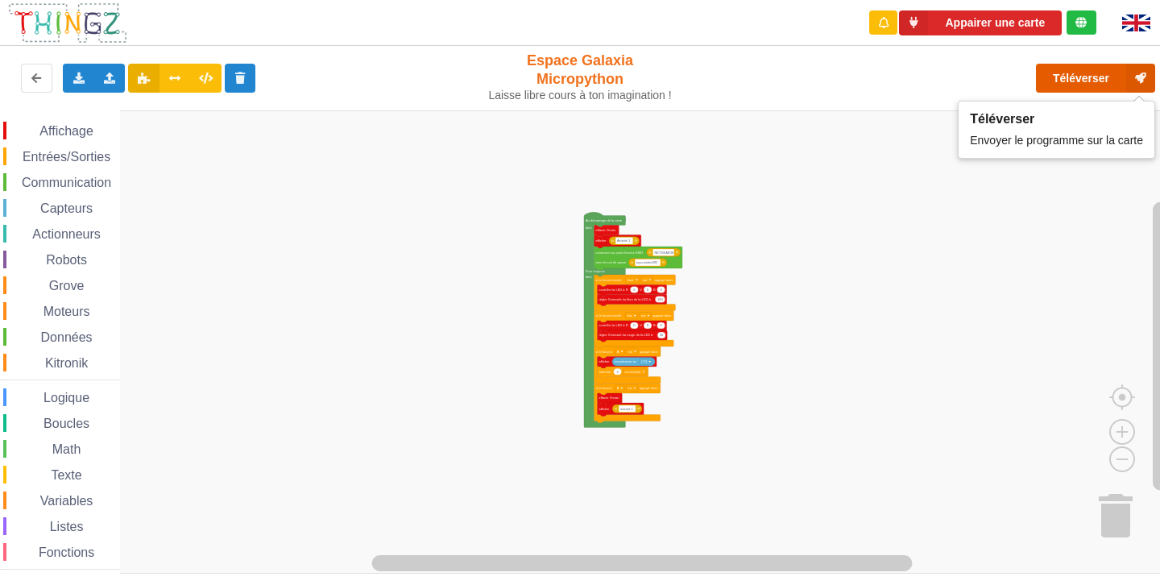
click at [1044, 83] on button "Téléverser" at bounding box center [1095, 78] width 119 height 29
